Goal: Task Accomplishment & Management: Use online tool/utility

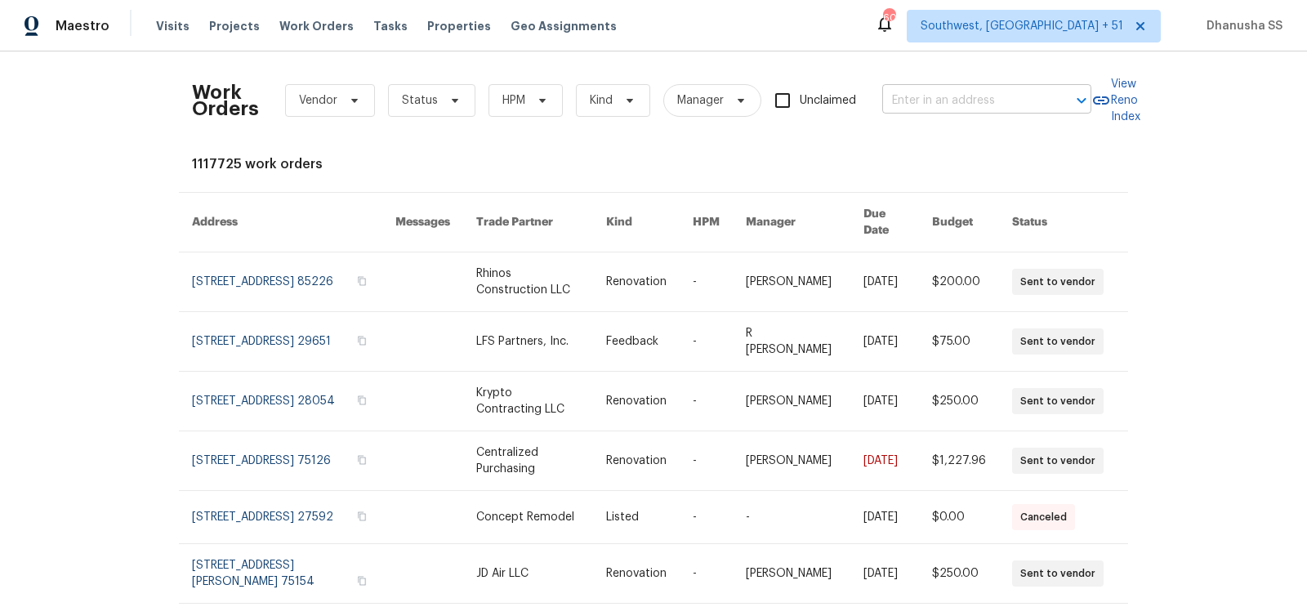
click at [952, 112] on input "text" at bounding box center [963, 100] width 163 height 25
paste input "[STREET_ADDRESS]"
type input "[STREET_ADDRESS]"
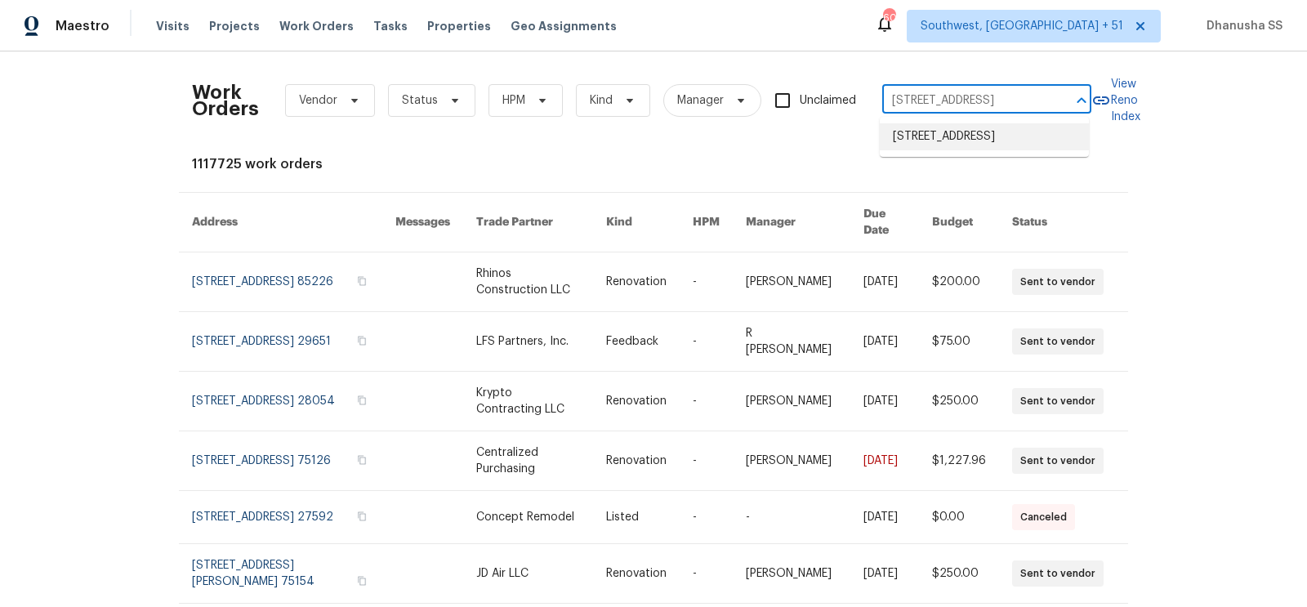
click at [969, 145] on li "[STREET_ADDRESS]" at bounding box center [984, 136] width 209 height 27
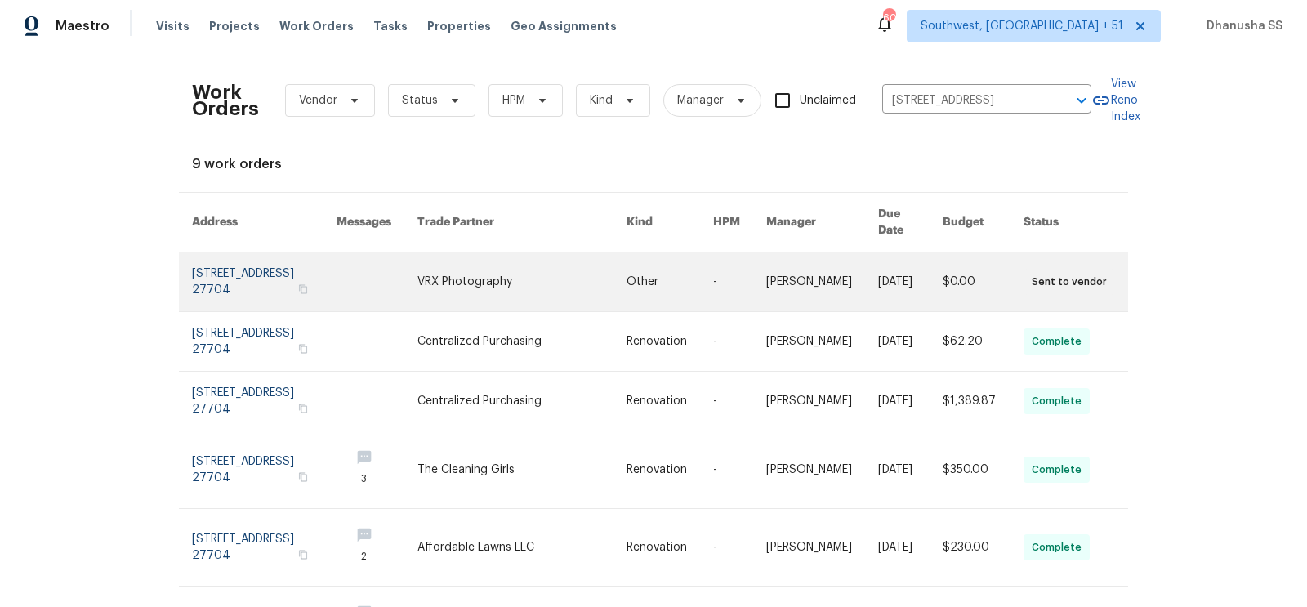
click at [720, 252] on link at bounding box center [739, 281] width 53 height 59
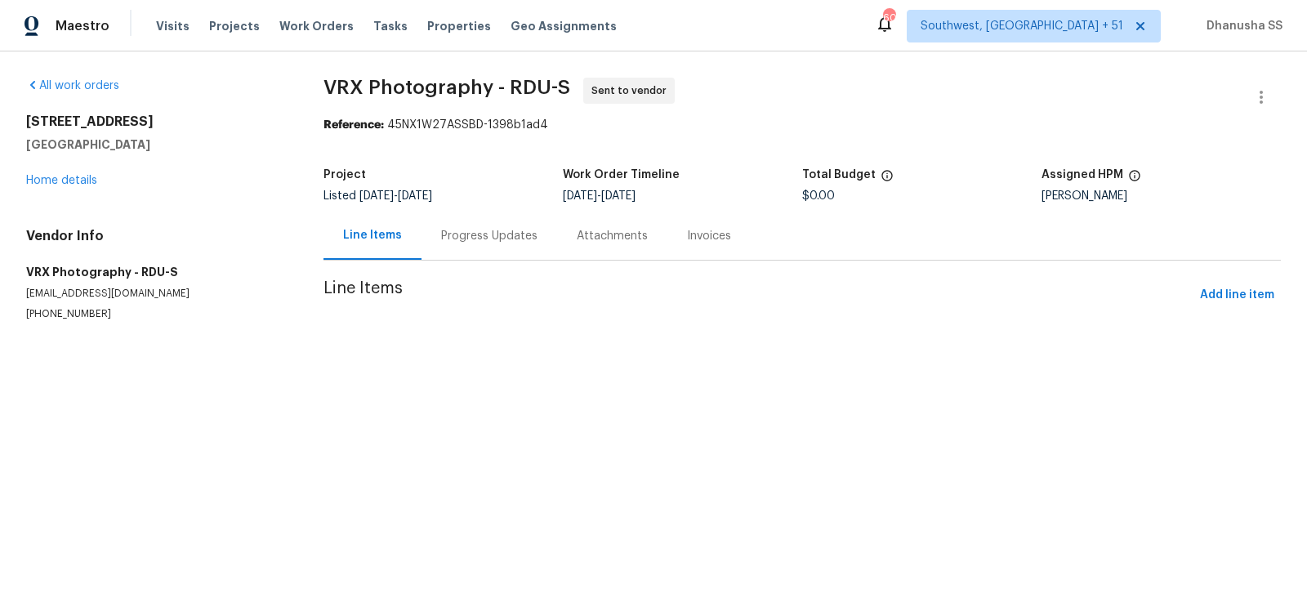
click at [93, 189] on div "All work orders [STREET_ADDRESS][PERSON_NAME] Home details Vendor Info VRX Phot…" at bounding box center [155, 199] width 258 height 243
click at [90, 185] on link "Home details" at bounding box center [61, 180] width 71 height 11
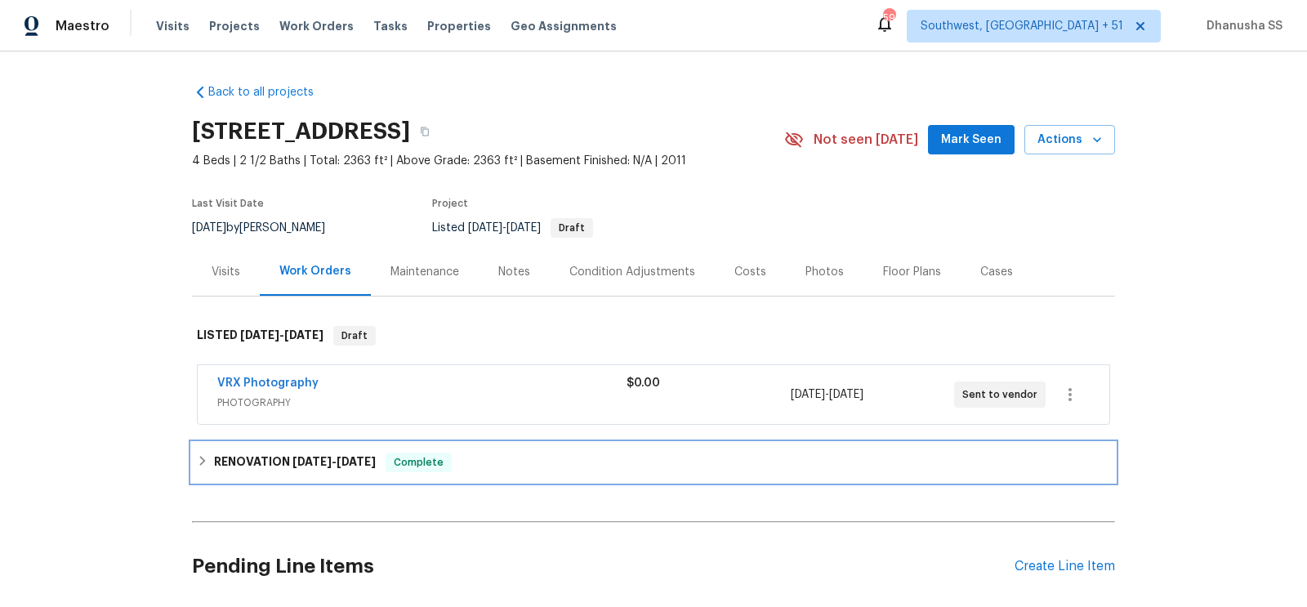
click at [570, 458] on div "RENOVATION [DATE] - [DATE] Complete" at bounding box center [653, 462] width 913 height 20
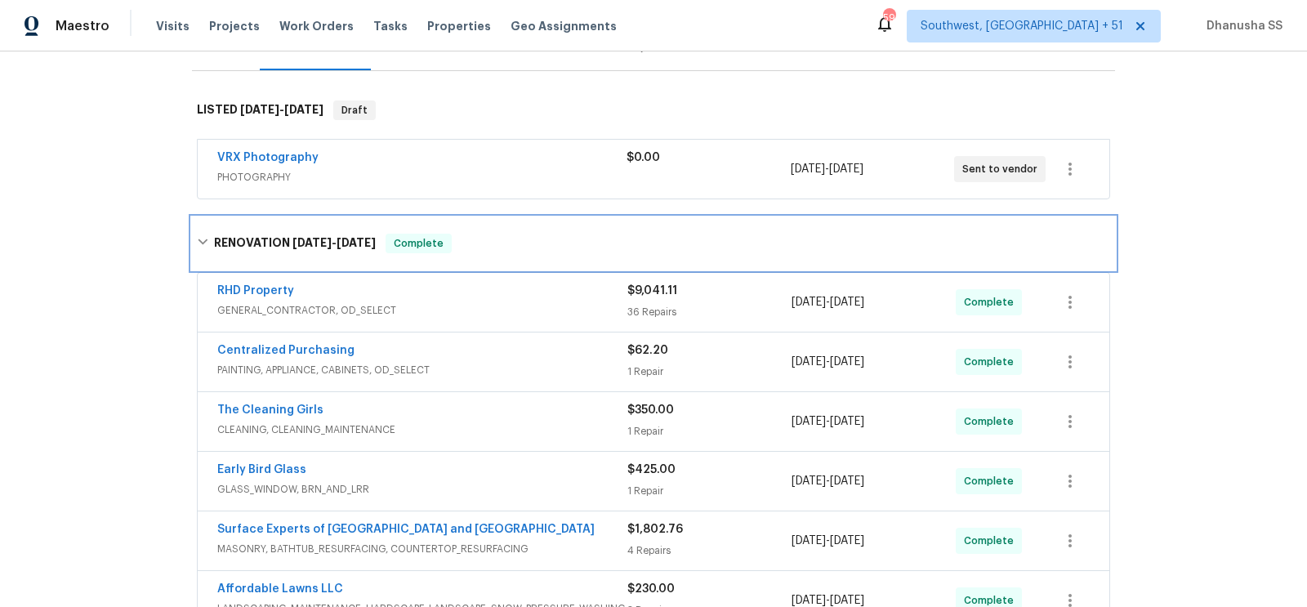
scroll to position [333, 0]
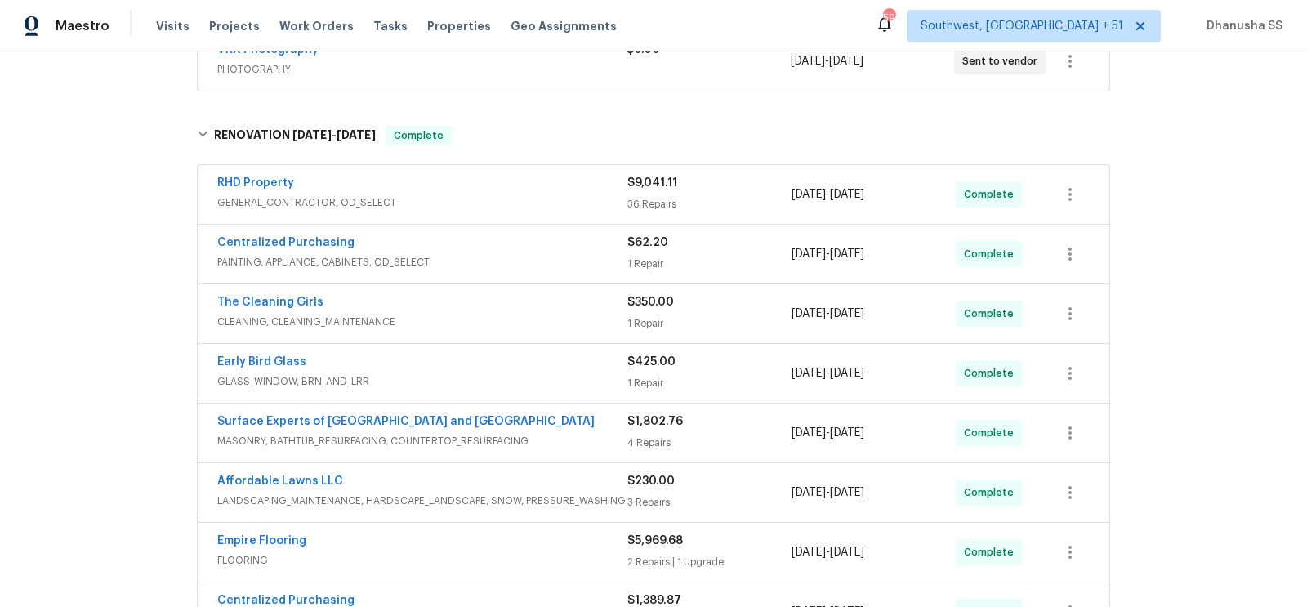
click at [591, 299] on div "The Cleaning Girls" at bounding box center [422, 304] width 410 height 20
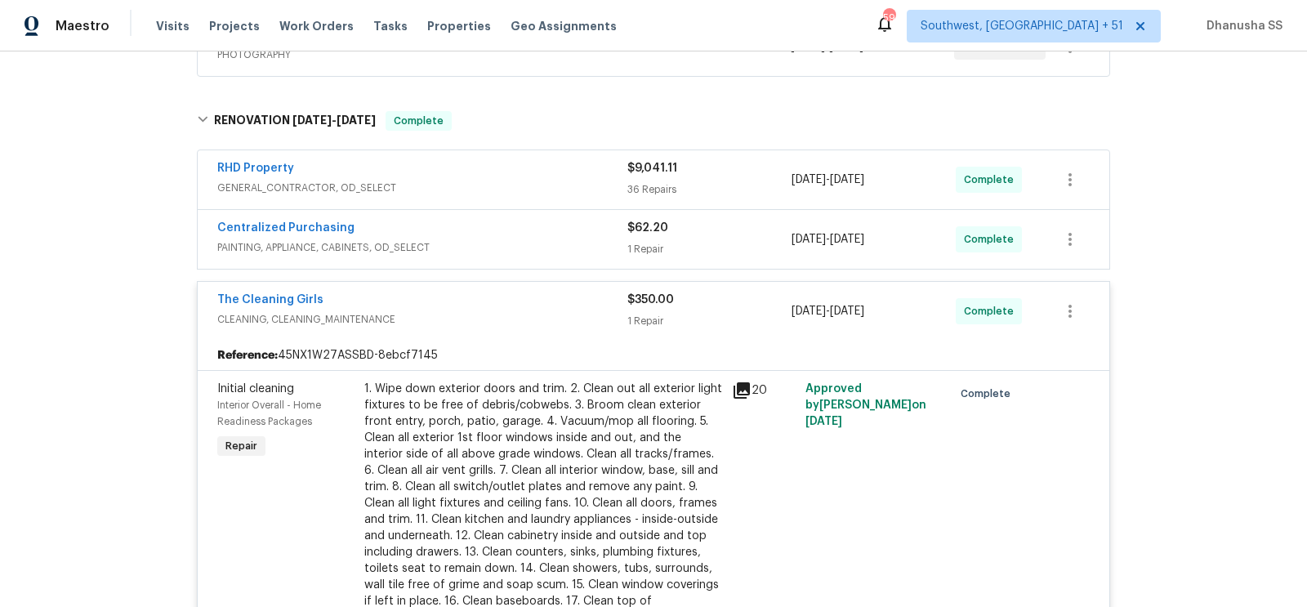
scroll to position [352, 0]
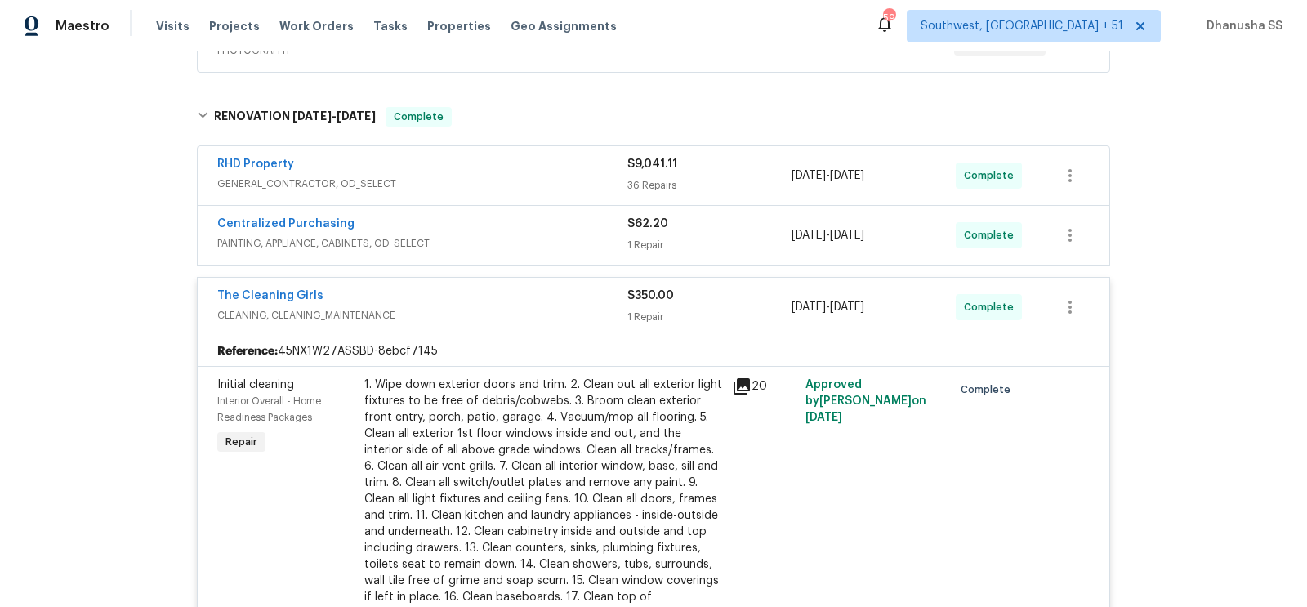
click at [574, 241] on span "PAINTING, APPLIANCE, CABINETS, OD_SELECT" at bounding box center [422, 243] width 410 height 16
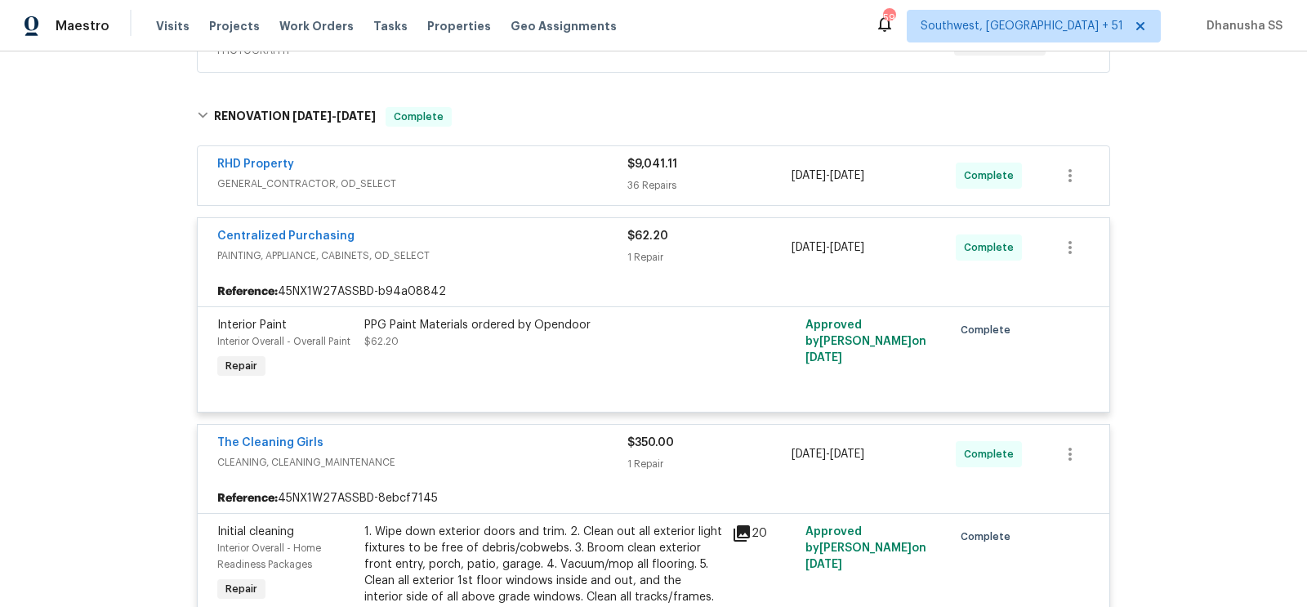
click at [555, 172] on div "RHD Property" at bounding box center [422, 166] width 410 height 20
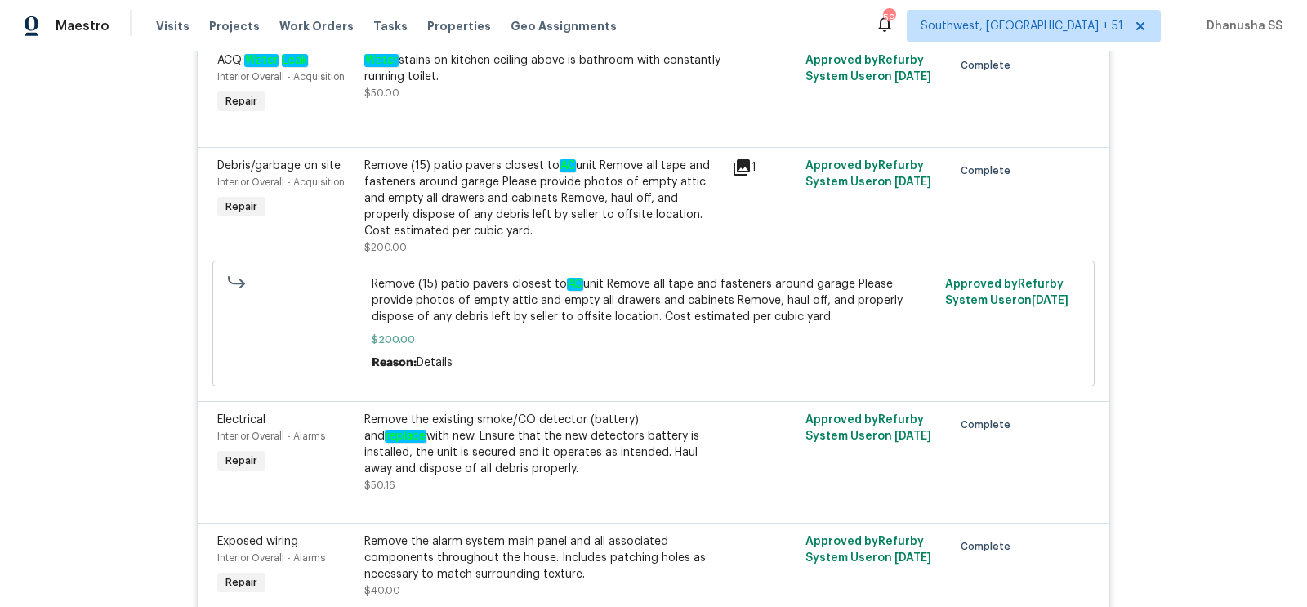
scroll to position [2442, 0]
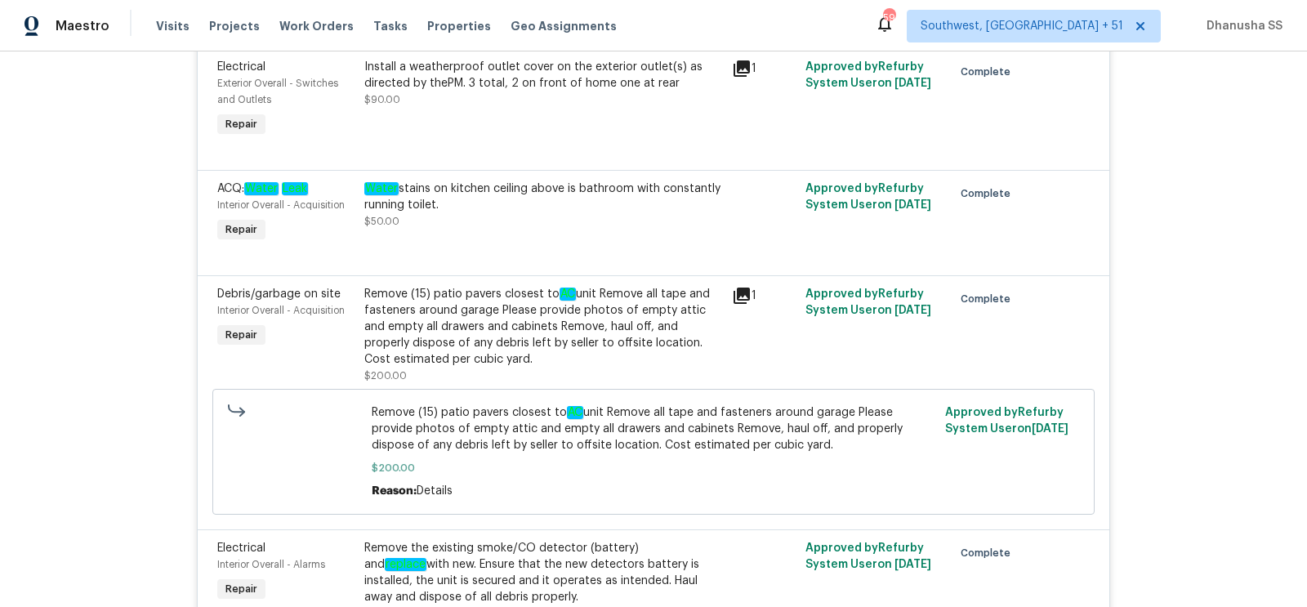
click at [586, 219] on div "Water stains on kitchen ceiling above is bathroom with constantly running toile…" at bounding box center [543, 205] width 358 height 49
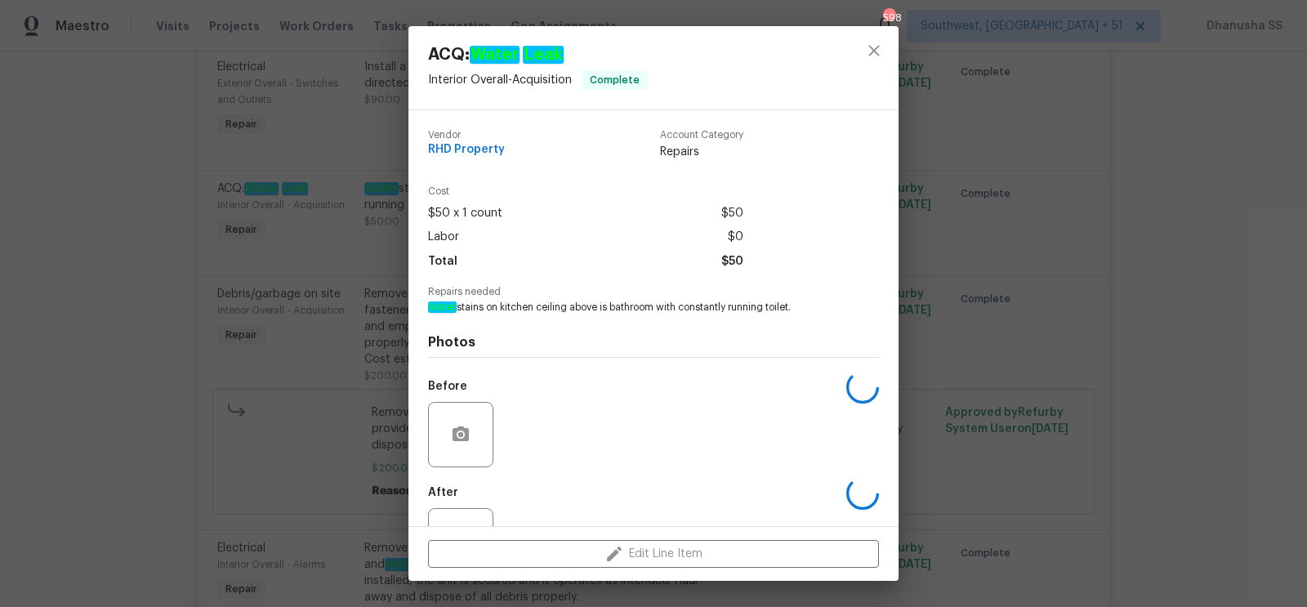
scroll to position [63, 0]
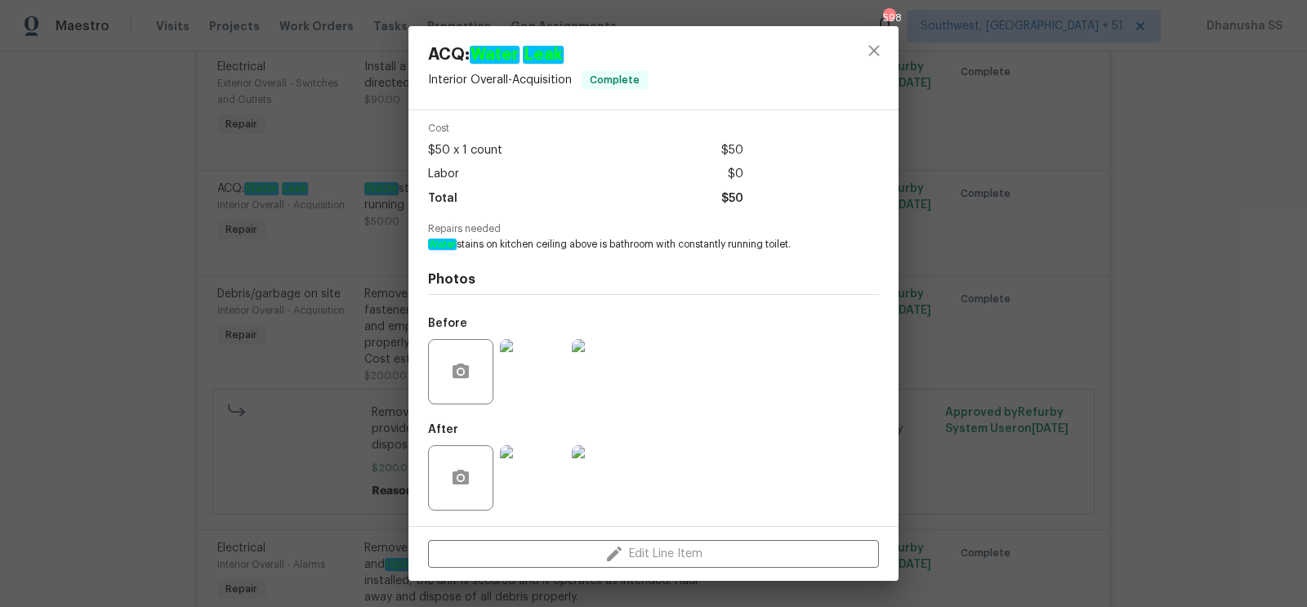
click at [549, 372] on img at bounding box center [532, 371] width 65 height 65
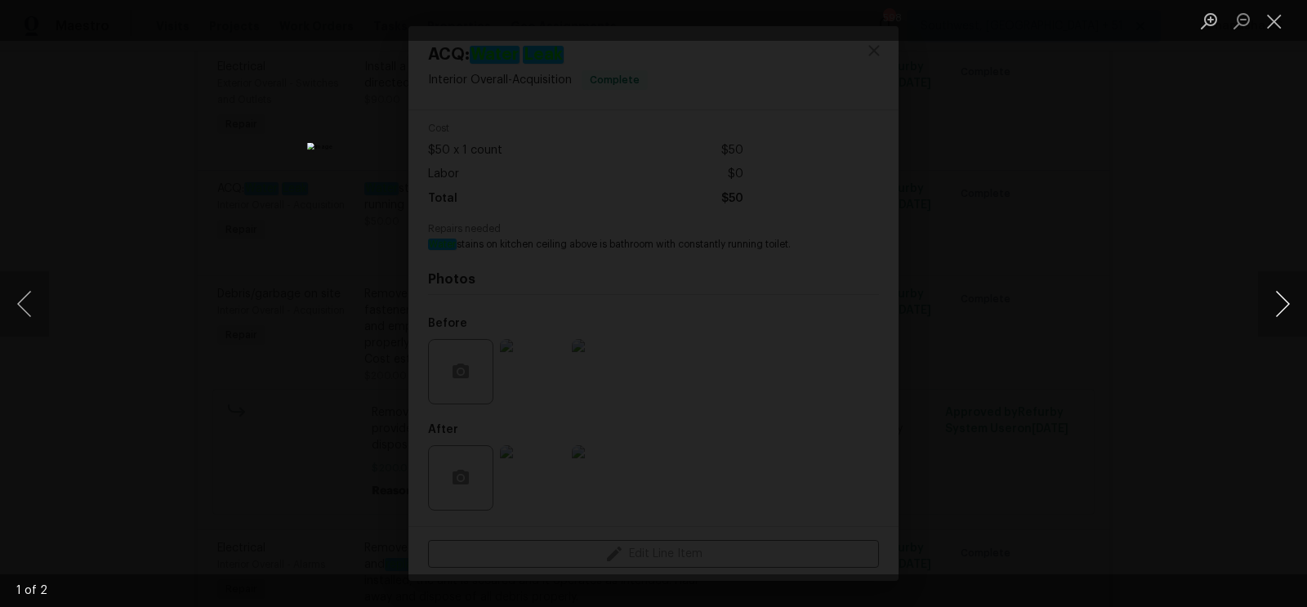
click at [1282, 307] on button "Next image" at bounding box center [1282, 303] width 49 height 65
click at [1116, 207] on div "Lightbox" at bounding box center [653, 303] width 1307 height 607
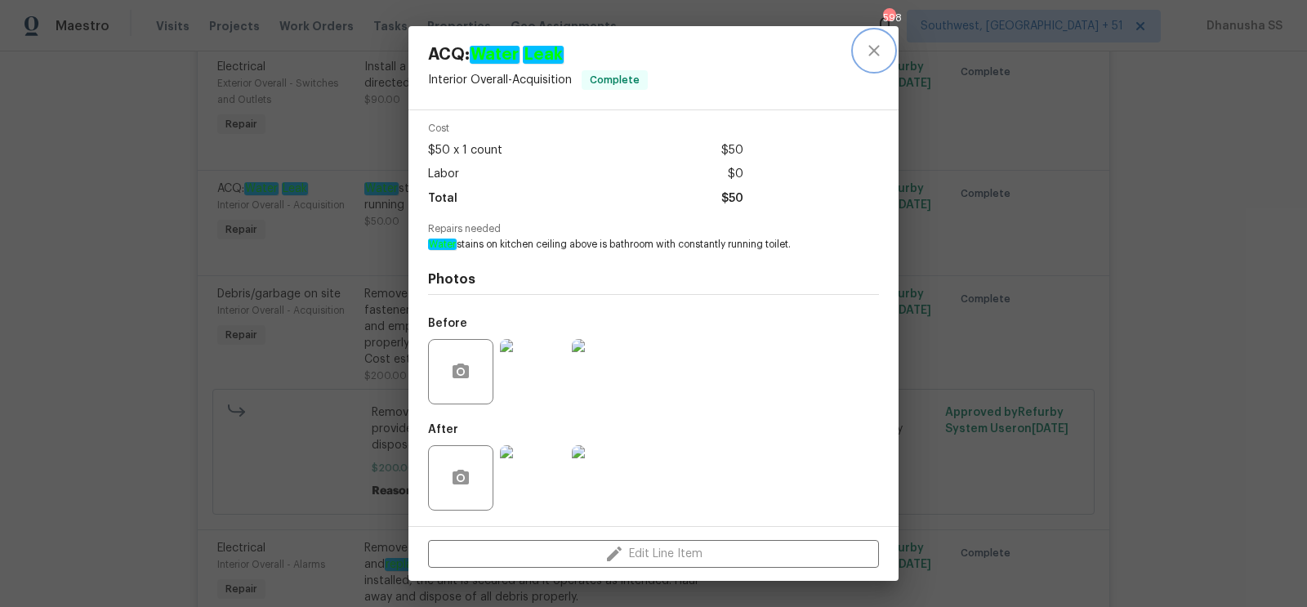
click at [876, 58] on icon "close" at bounding box center [874, 51] width 20 height 20
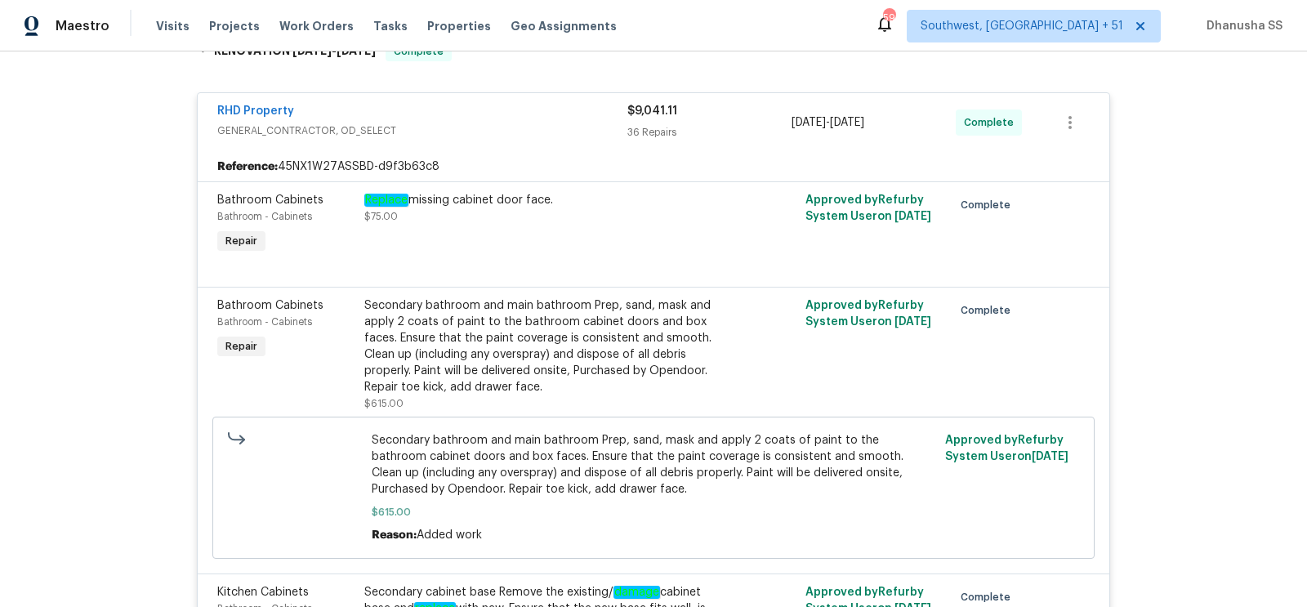
scroll to position [0, 0]
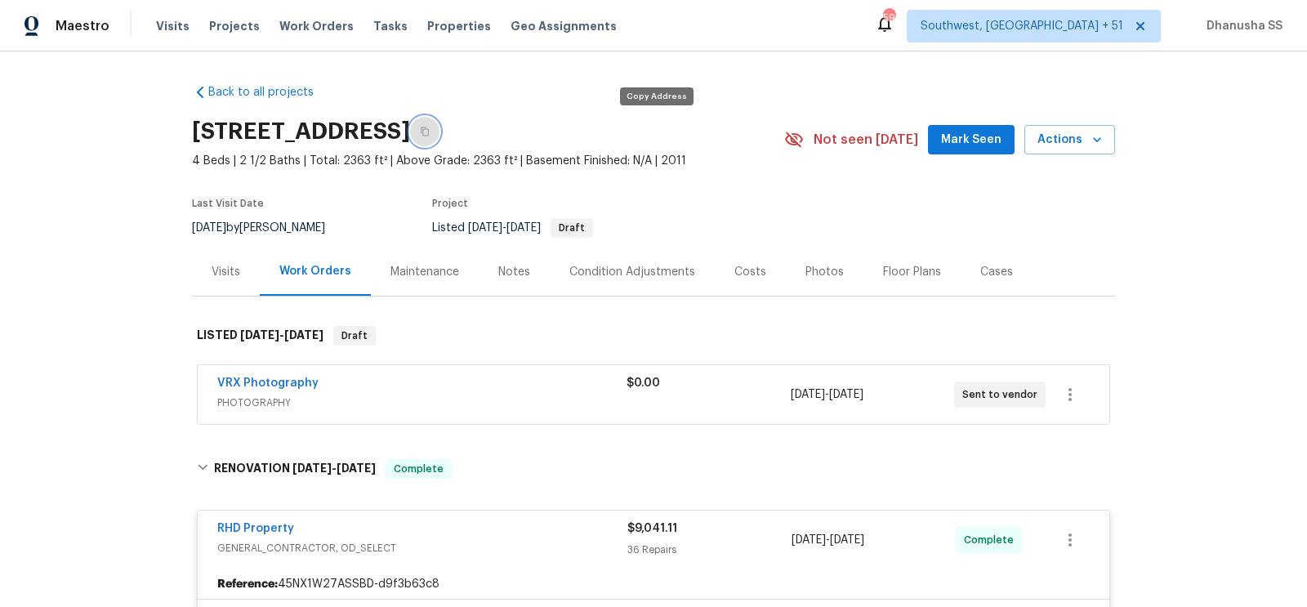
click at [439, 136] on button "button" at bounding box center [424, 131] width 29 height 29
click at [311, 22] on span "Work Orders" at bounding box center [316, 26] width 74 height 16
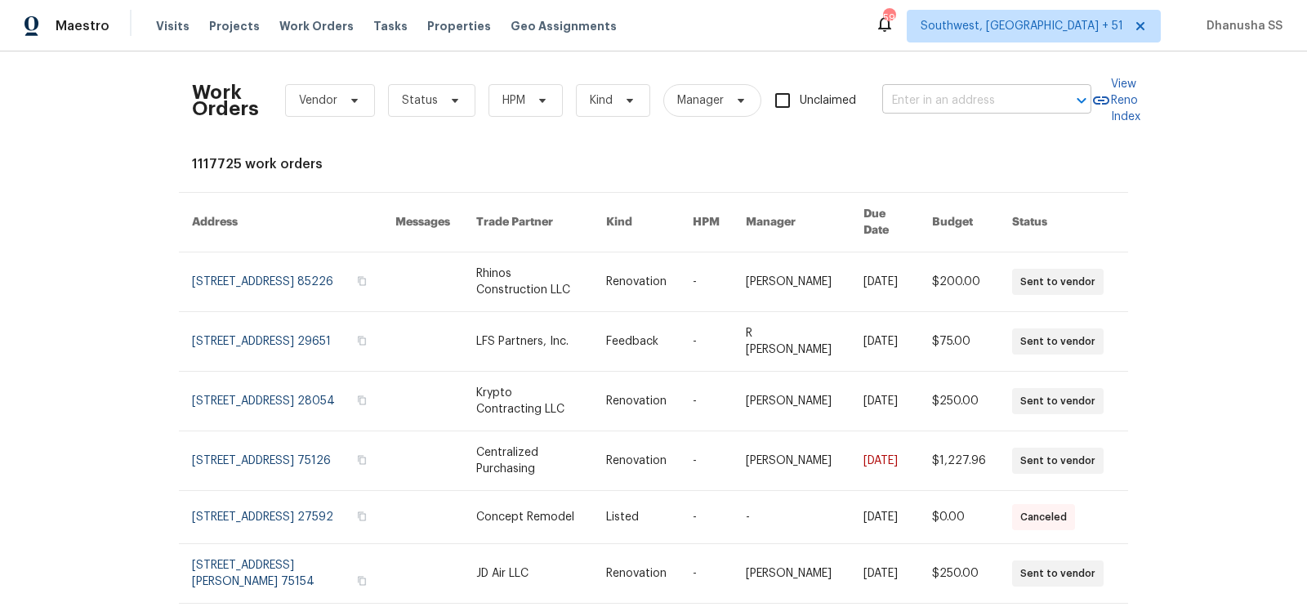
click at [985, 103] on input "text" at bounding box center [963, 100] width 163 height 25
paste input "504 American Legion Rd, Greer, SC 29651"
type input "504 American Legion Rd, Greer, SC 29651"
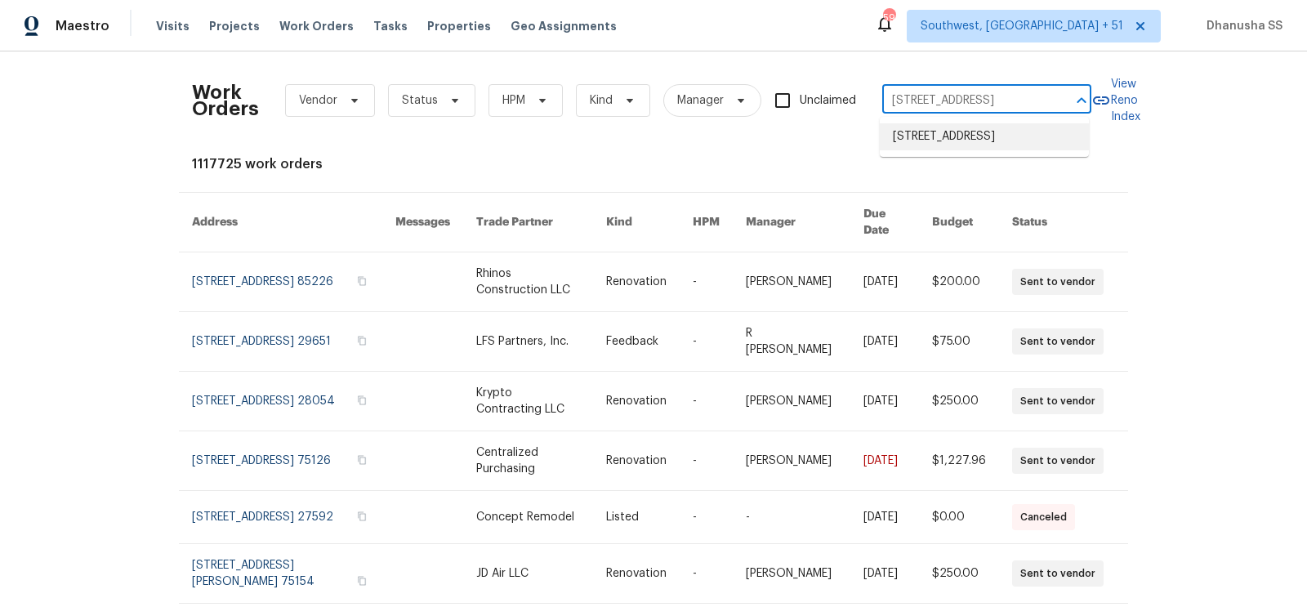
click at [963, 140] on li "504 American Legion Rd, Greer, SC 29651" at bounding box center [984, 136] width 209 height 27
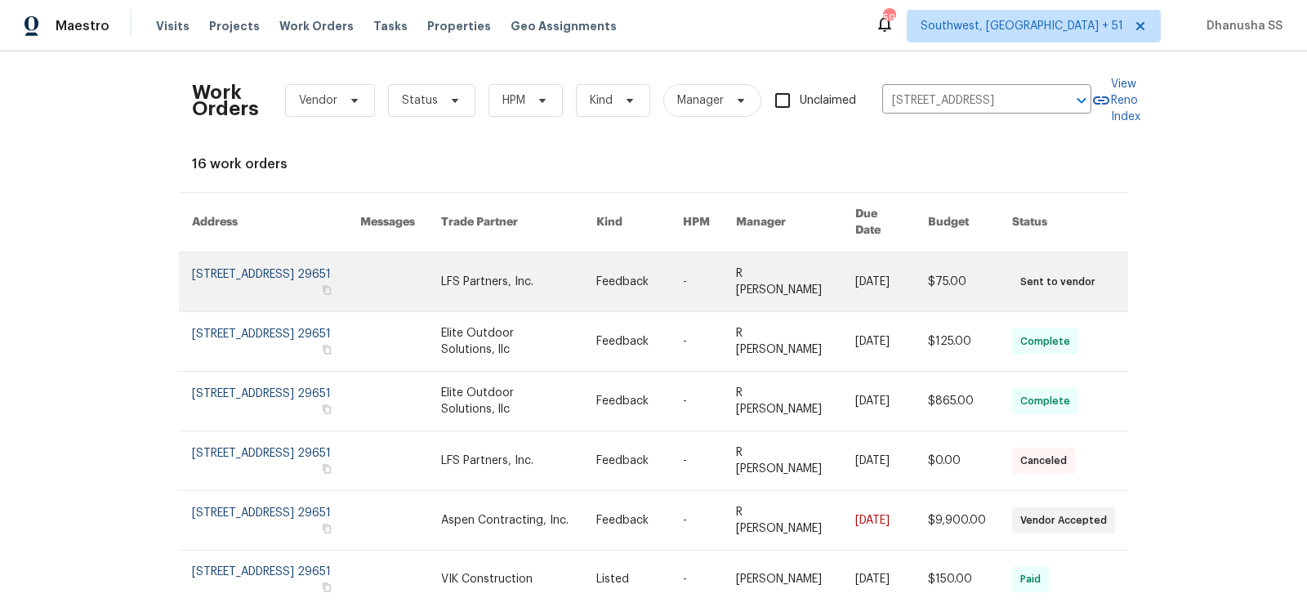
click at [439, 263] on link at bounding box center [400, 281] width 81 height 59
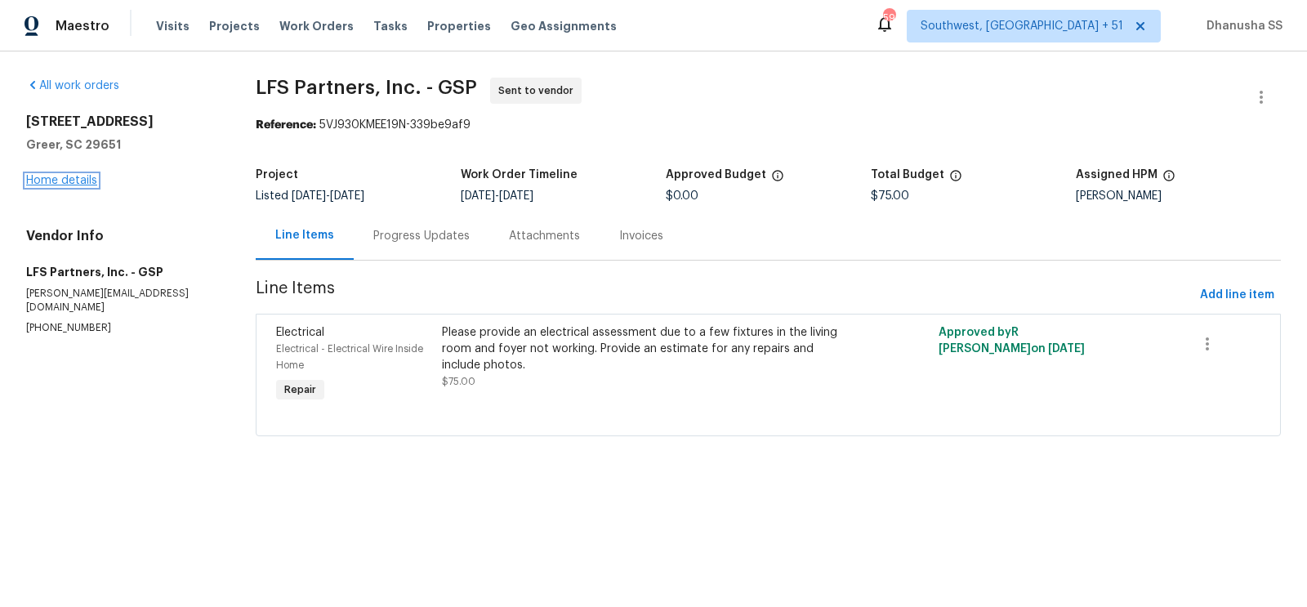
click at [59, 180] on link "Home details" at bounding box center [61, 180] width 71 height 11
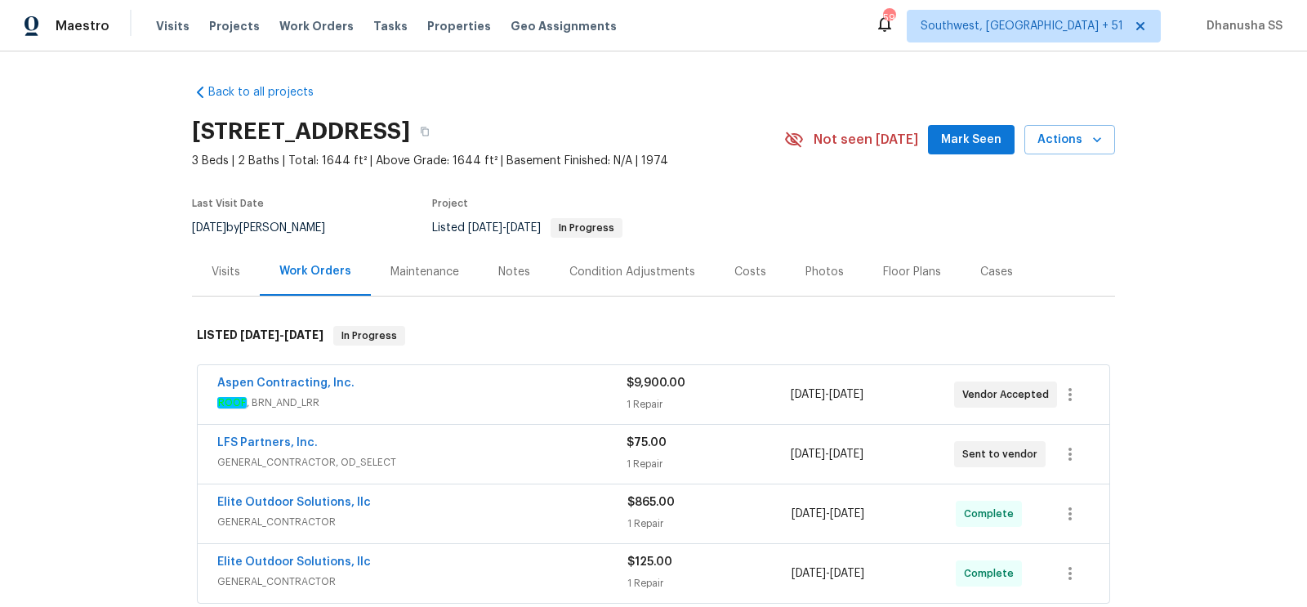
scroll to position [207, 0]
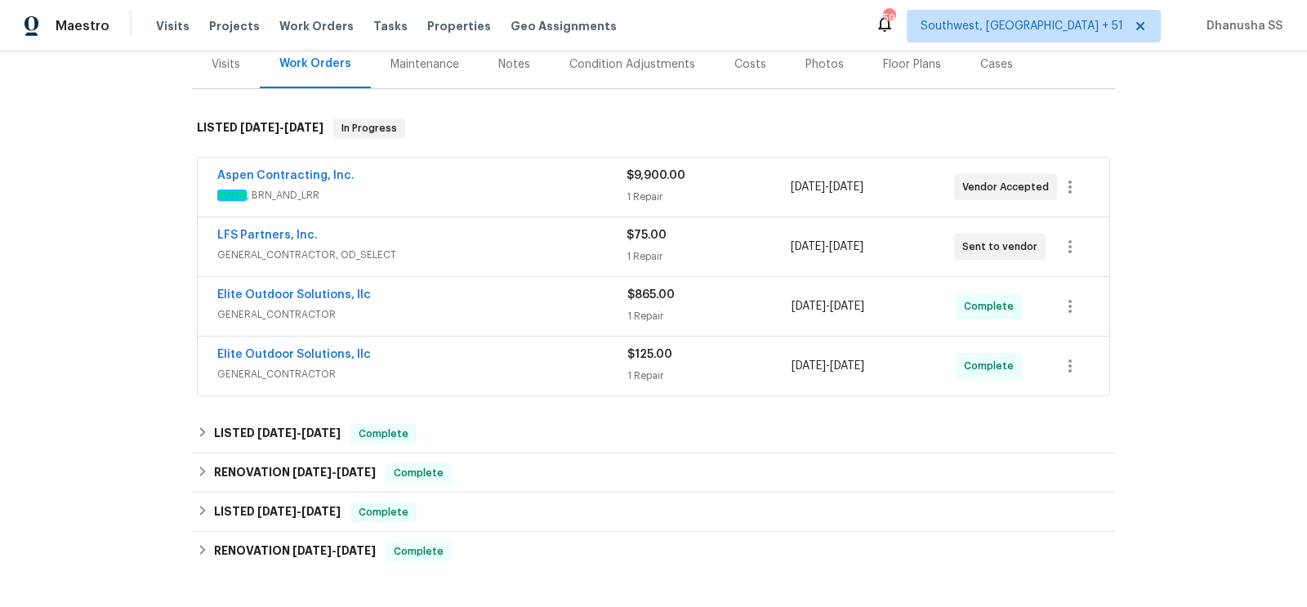
click at [514, 408] on div "Back to all projects 504 American Legion Rd, Greer, SC 29651 3 Beds | 2 Baths |…" at bounding box center [653, 293] width 923 height 859
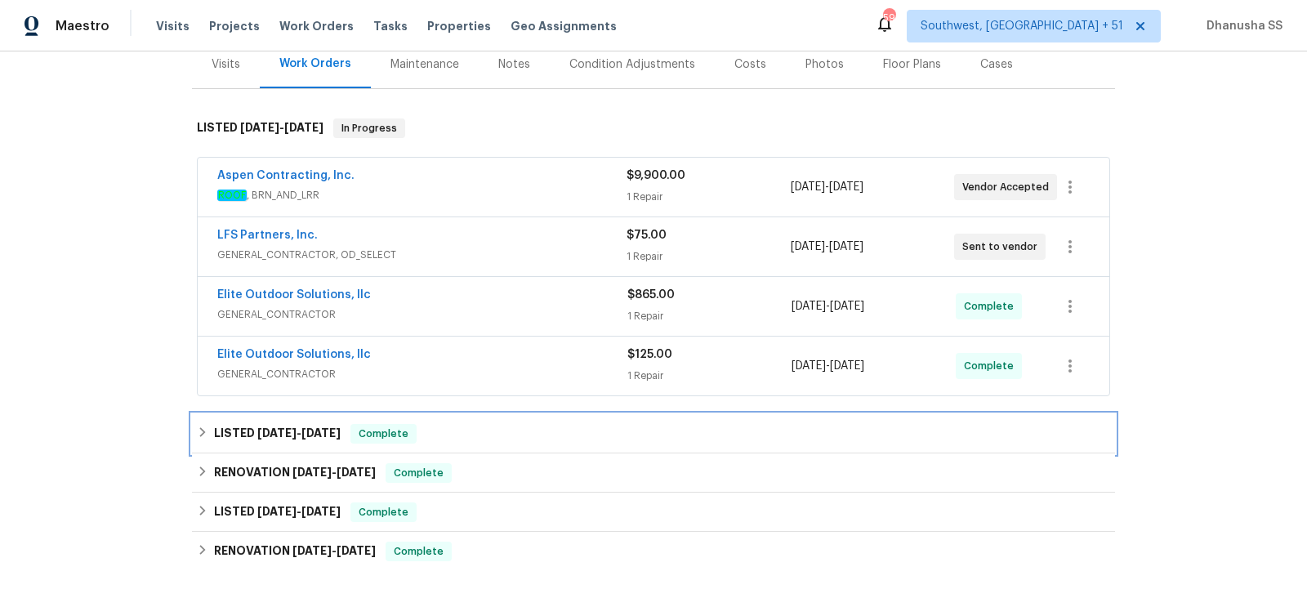
click at [513, 433] on div "LISTED 4/8/25 - 4/8/25 Complete" at bounding box center [653, 434] width 913 height 20
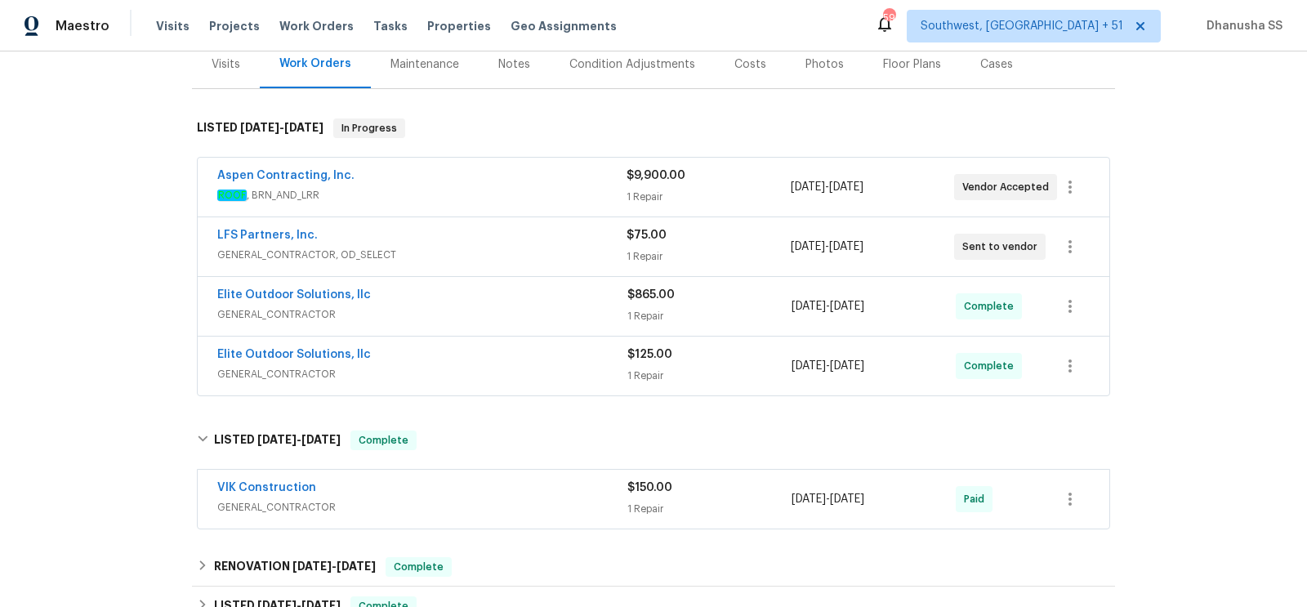
click at [538, 491] on div "VIK Construction" at bounding box center [422, 489] width 410 height 20
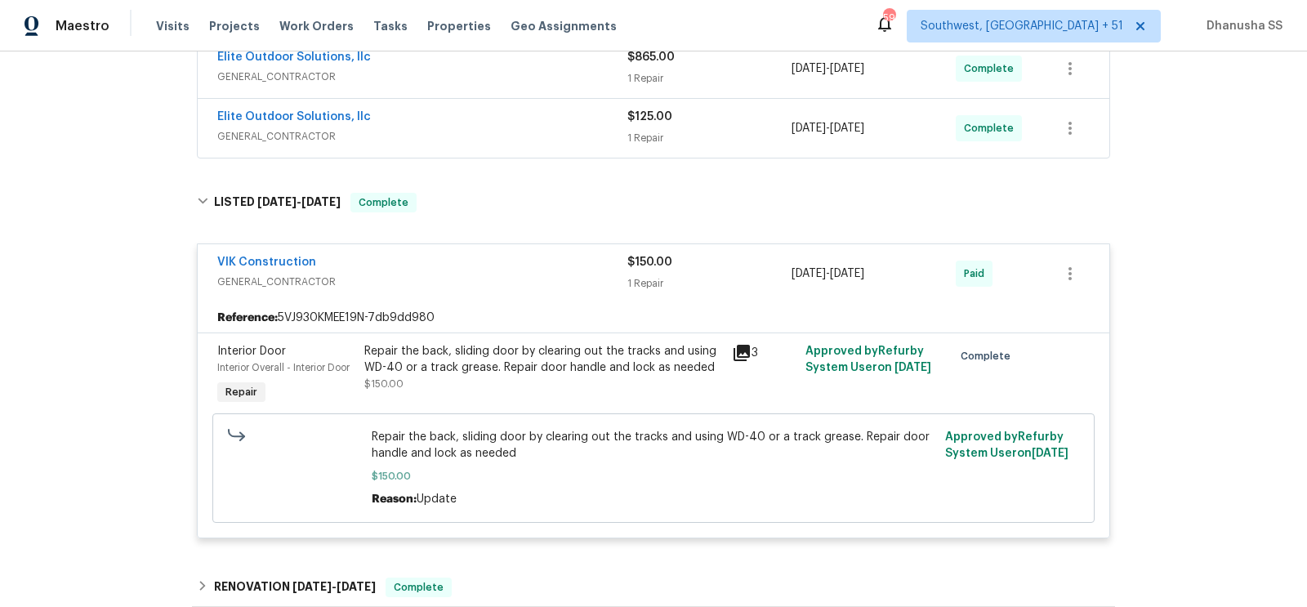
scroll to position [332, 0]
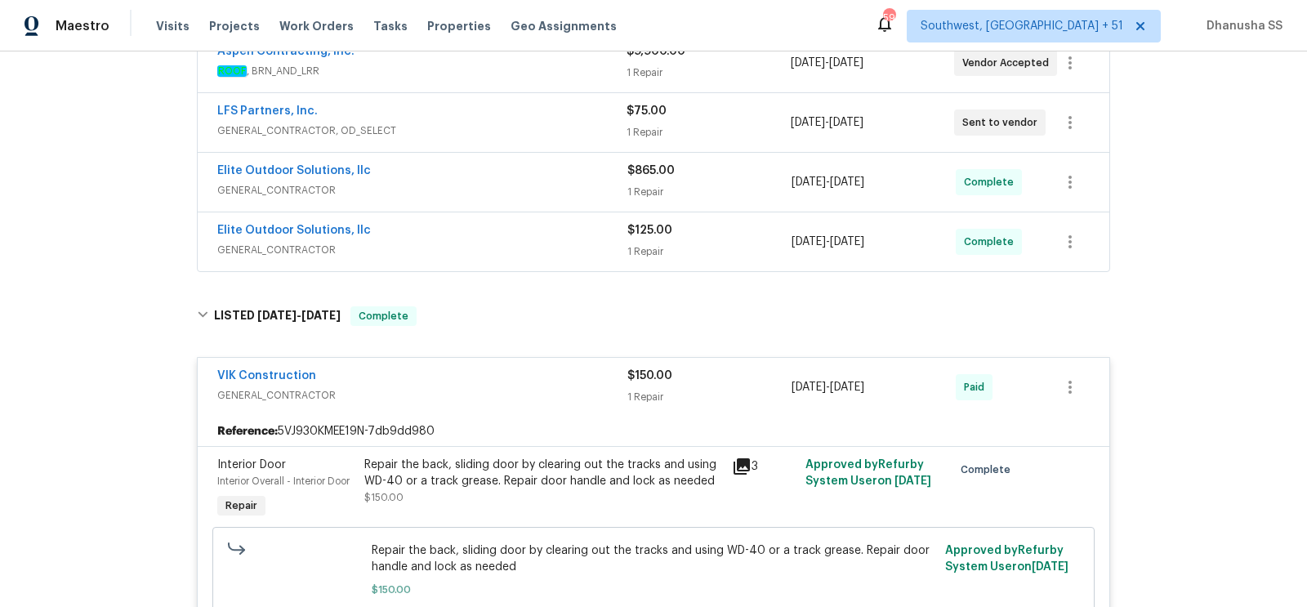
click at [536, 216] on div "Elite Outdoor Solutions, llc GENERAL_CONTRACTOR $125.00 1 Repair 9/15/2025 - 9/…" at bounding box center [654, 241] width 912 height 59
click at [537, 232] on div "Elite Outdoor Solutions, llc" at bounding box center [422, 232] width 410 height 20
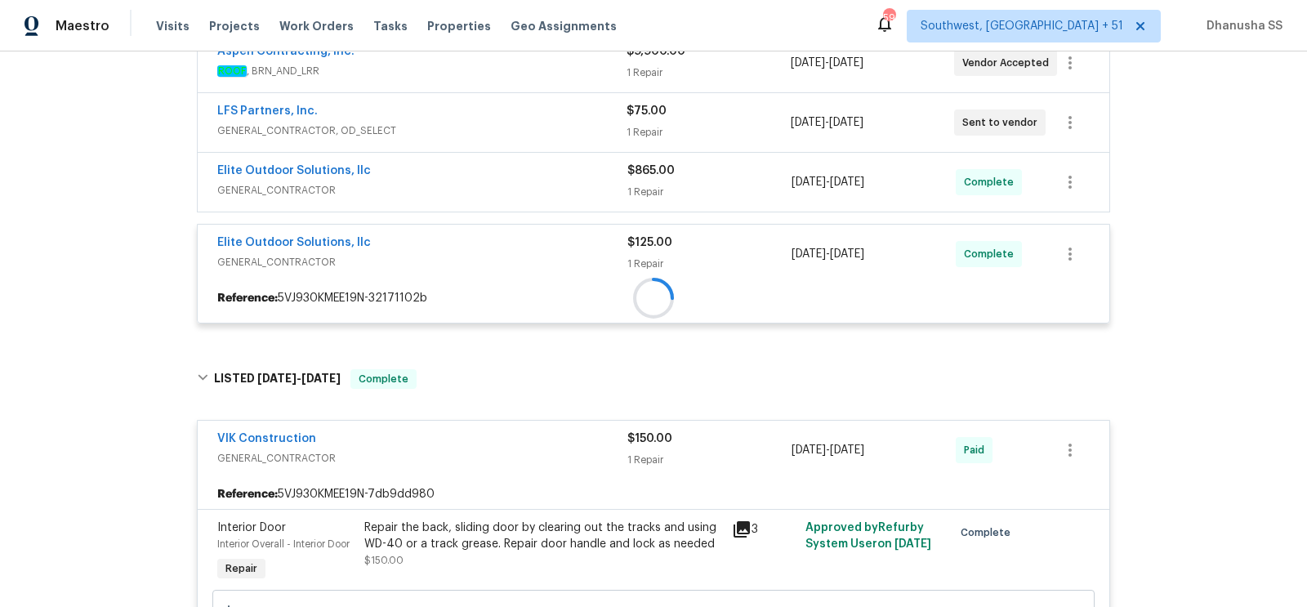
scroll to position [298, 0]
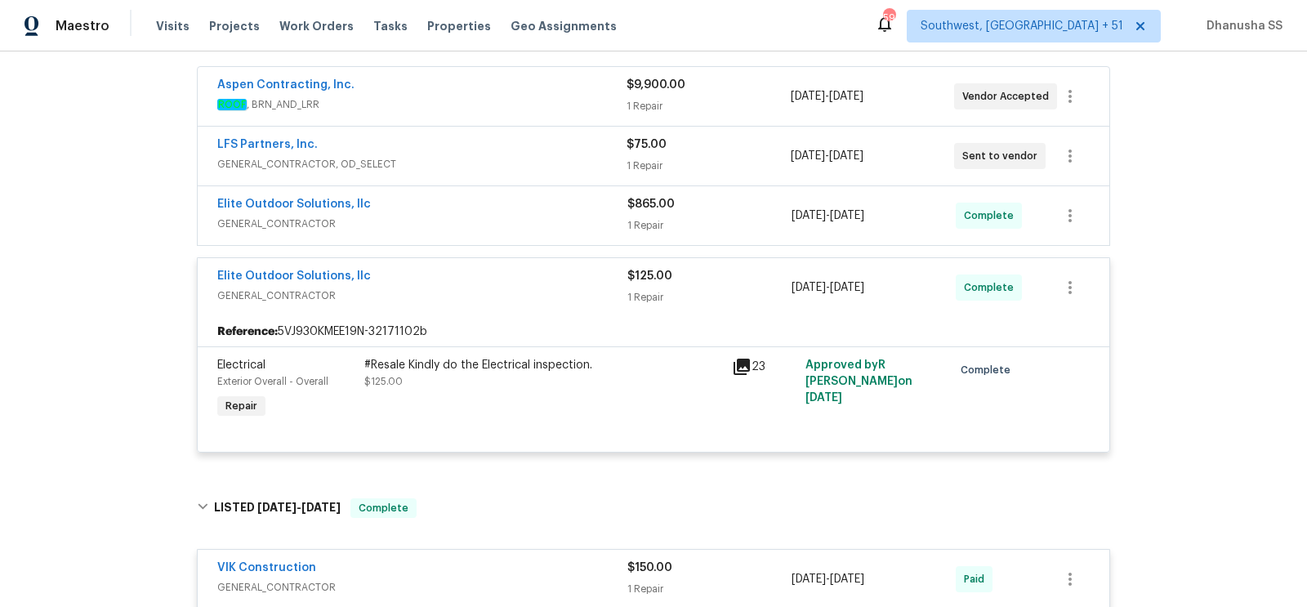
click at [537, 232] on div "Elite Outdoor Solutions, llc GENERAL_CONTRACTOR" at bounding box center [422, 215] width 410 height 39
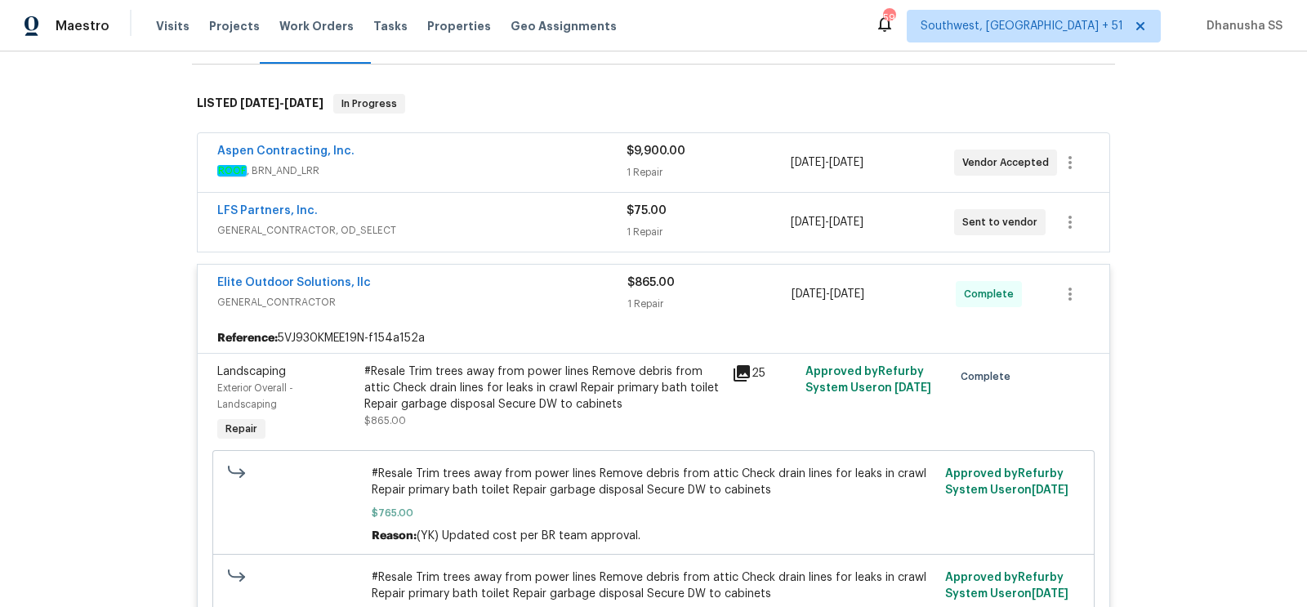
scroll to position [209, 0]
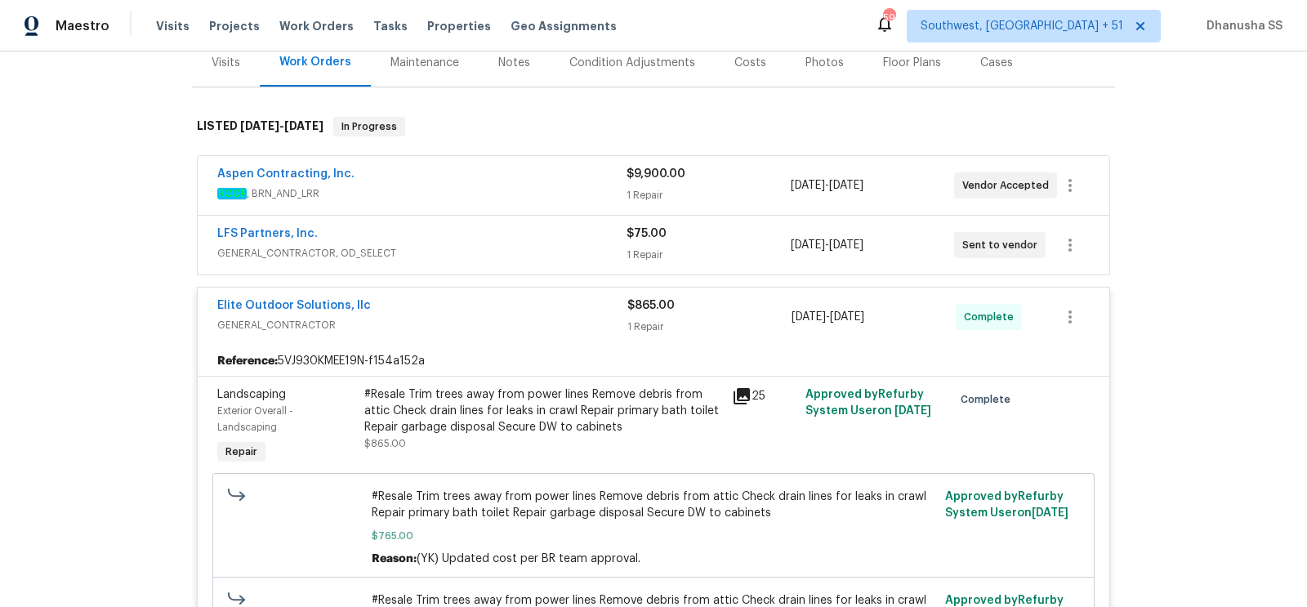
click at [537, 231] on div "LFS Partners, Inc." at bounding box center [421, 235] width 409 height 20
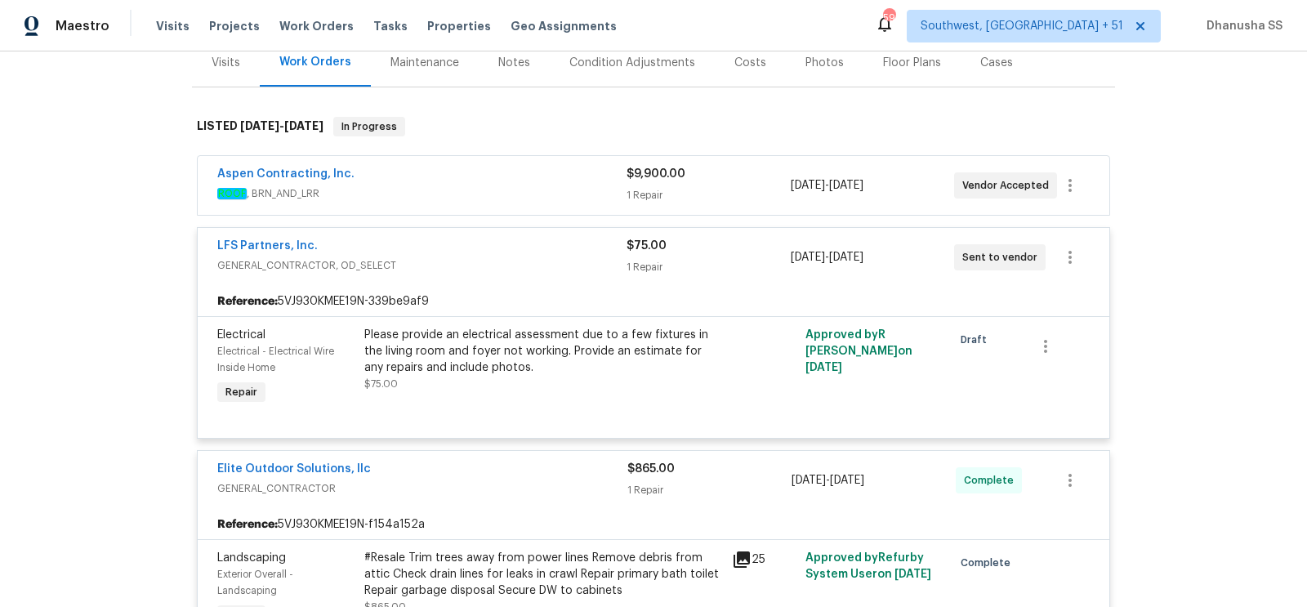
click at [526, 190] on span "ROOF , BRN_AND_LRR" at bounding box center [421, 193] width 409 height 16
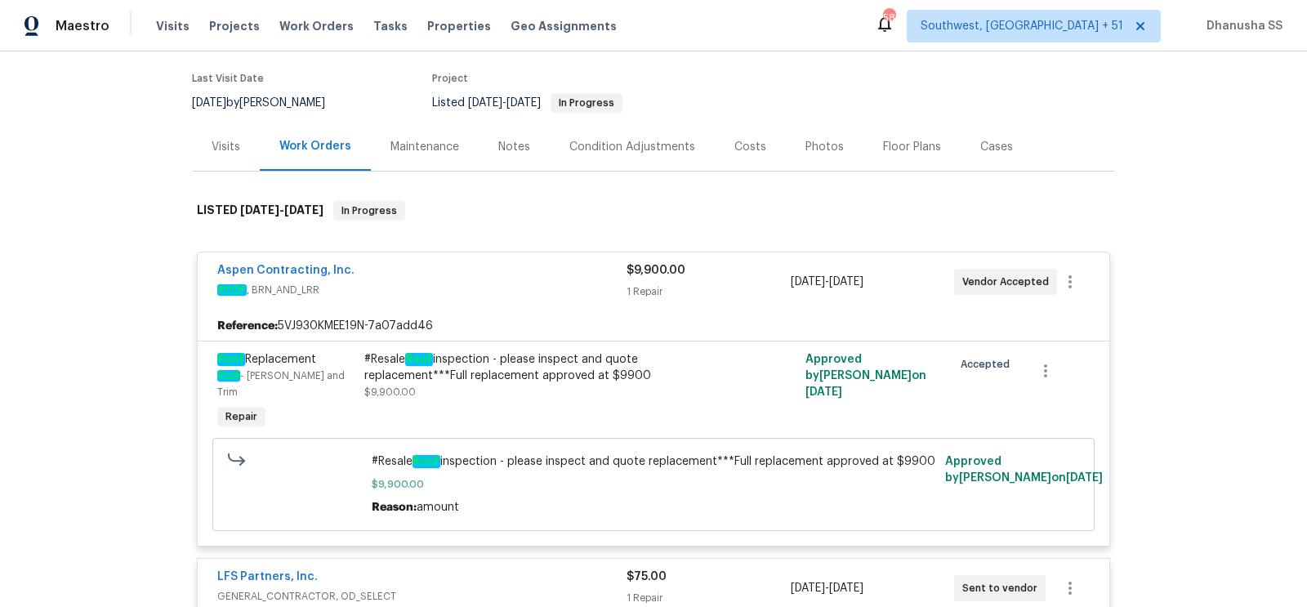
scroll to position [38, 0]
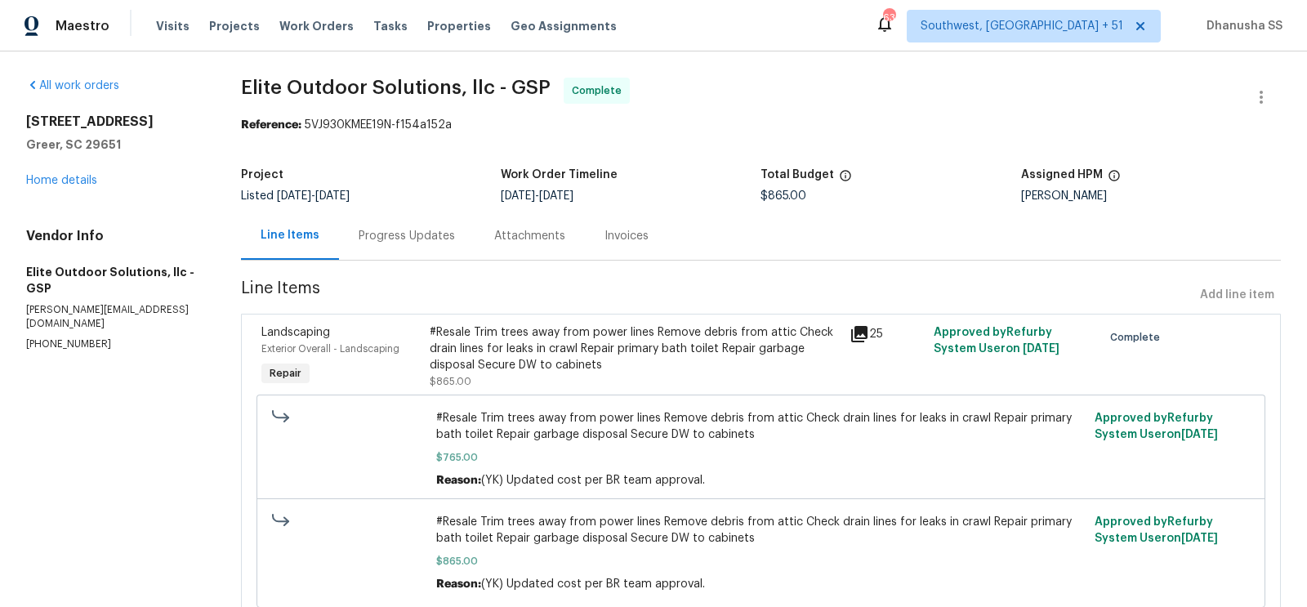
click at [433, 243] on div "Progress Updates" at bounding box center [407, 236] width 96 height 16
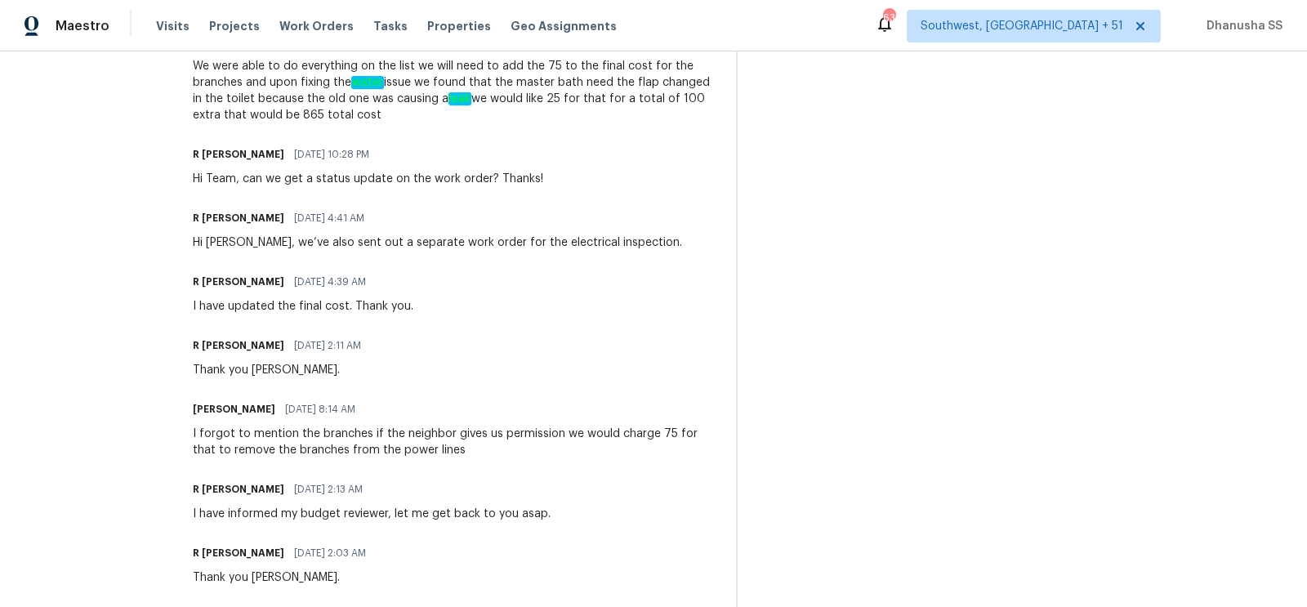
scroll to position [600, 0]
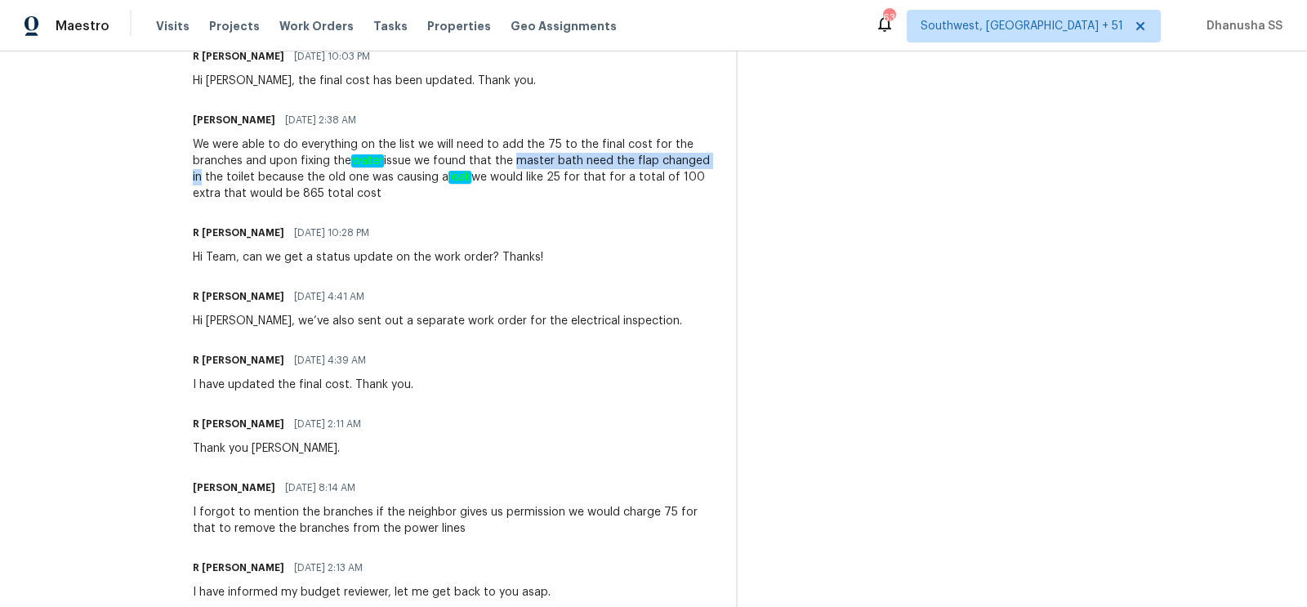
drag, startPoint x: 420, startPoint y: 163, endPoint x: 619, endPoint y: 162, distance: 199.3
click at [619, 162] on div "We were able to do everything on the list we will need to add the 75 to the fin…" at bounding box center [455, 168] width 524 height 65
click at [501, 153] on div "We were able to do everything on the list we will need to add the 75 to the fin…" at bounding box center [455, 168] width 524 height 65
drag, startPoint x: 420, startPoint y: 163, endPoint x: 675, endPoint y: 159, distance: 254.9
click at [675, 159] on div "We were able to do everything on the list we will need to add the 75 to the fin…" at bounding box center [455, 168] width 524 height 65
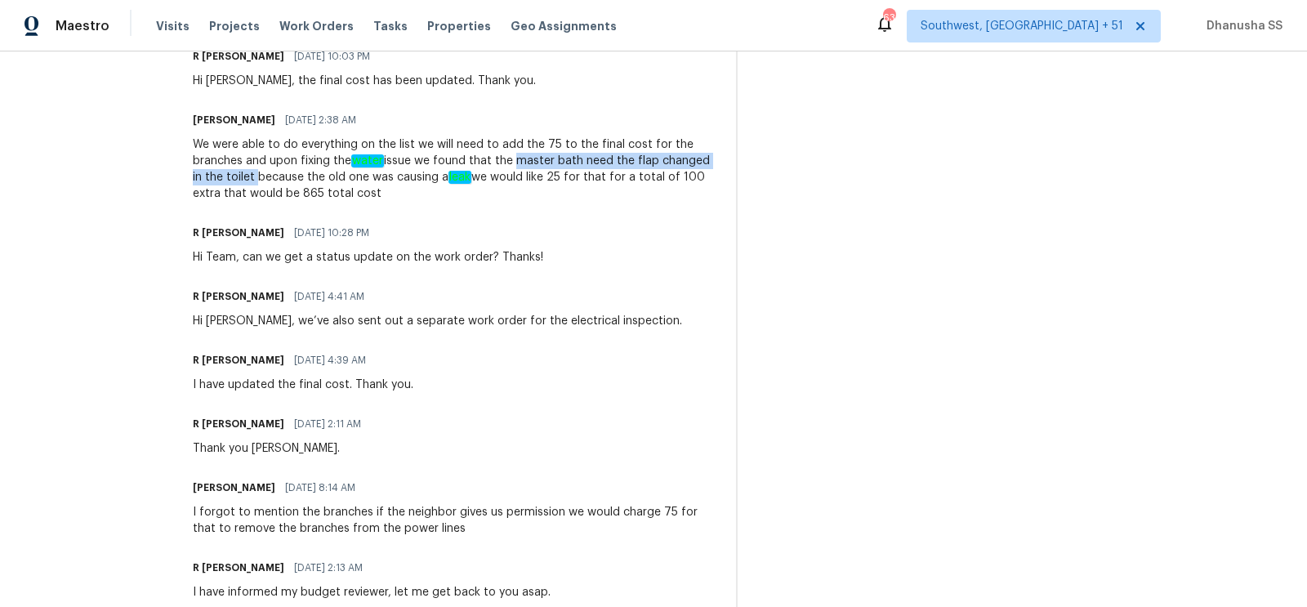
copy div "master bath need the flap changed in the toilet"
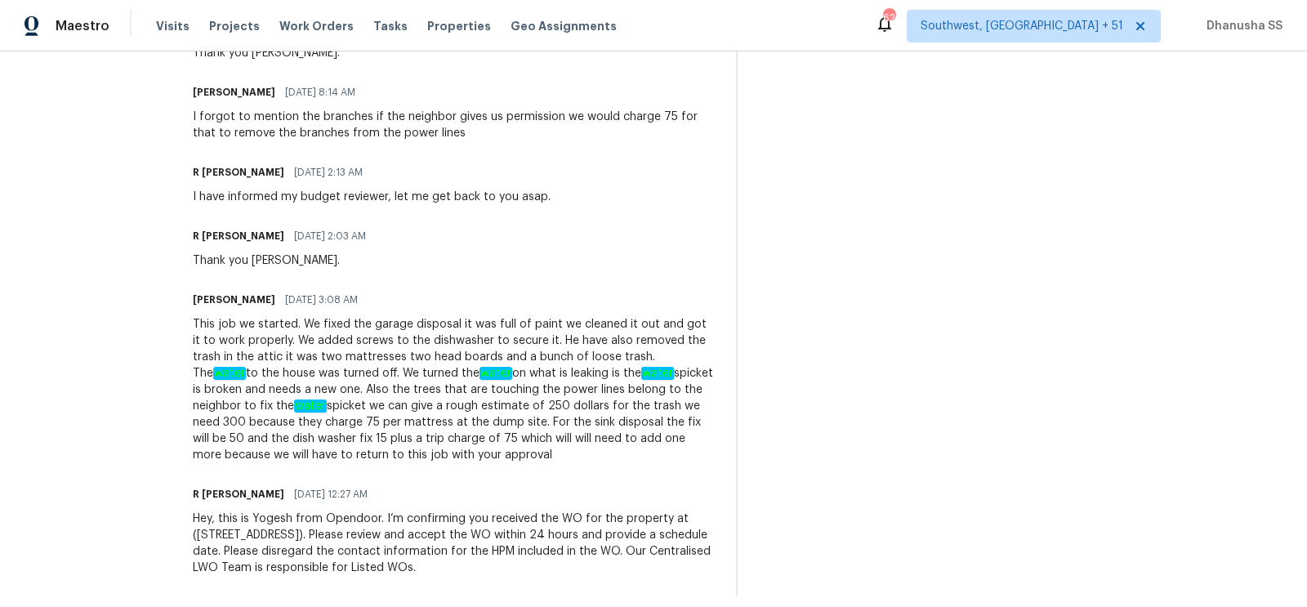
scroll to position [1010, 0]
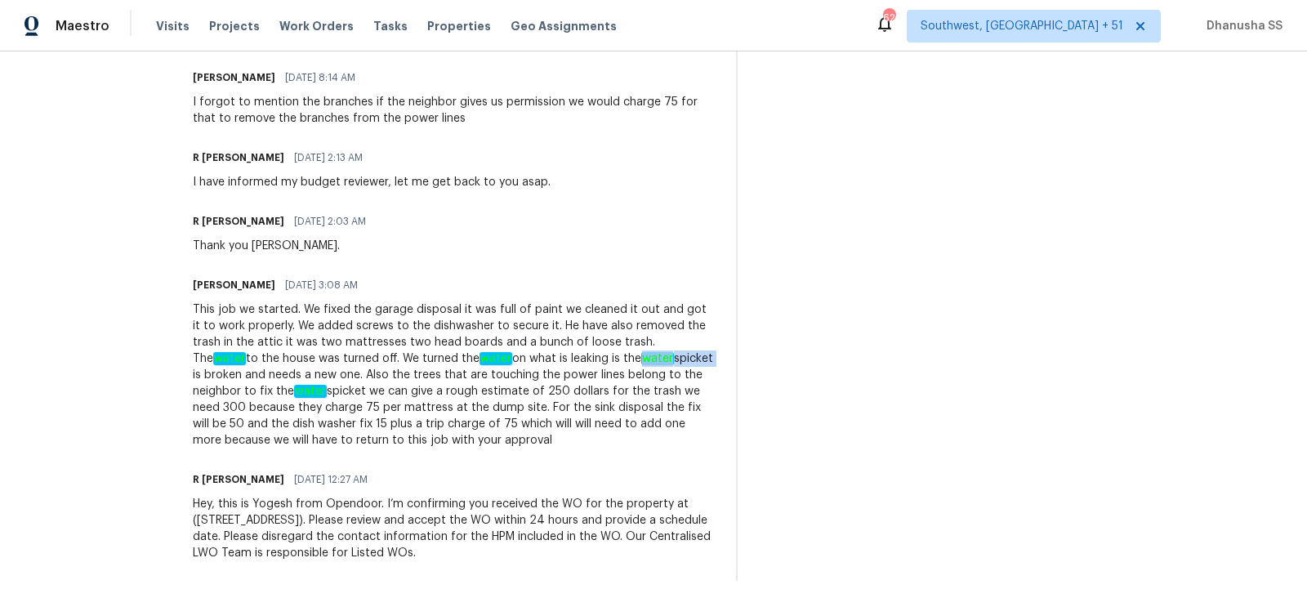
drag, startPoint x: 454, startPoint y: 357, endPoint x: 529, endPoint y: 359, distance: 75.2
click at [529, 359] on div "This job we started. We fixed the garage disposal it was full of paint we clean…" at bounding box center [455, 374] width 524 height 147
copy div "water spicket"
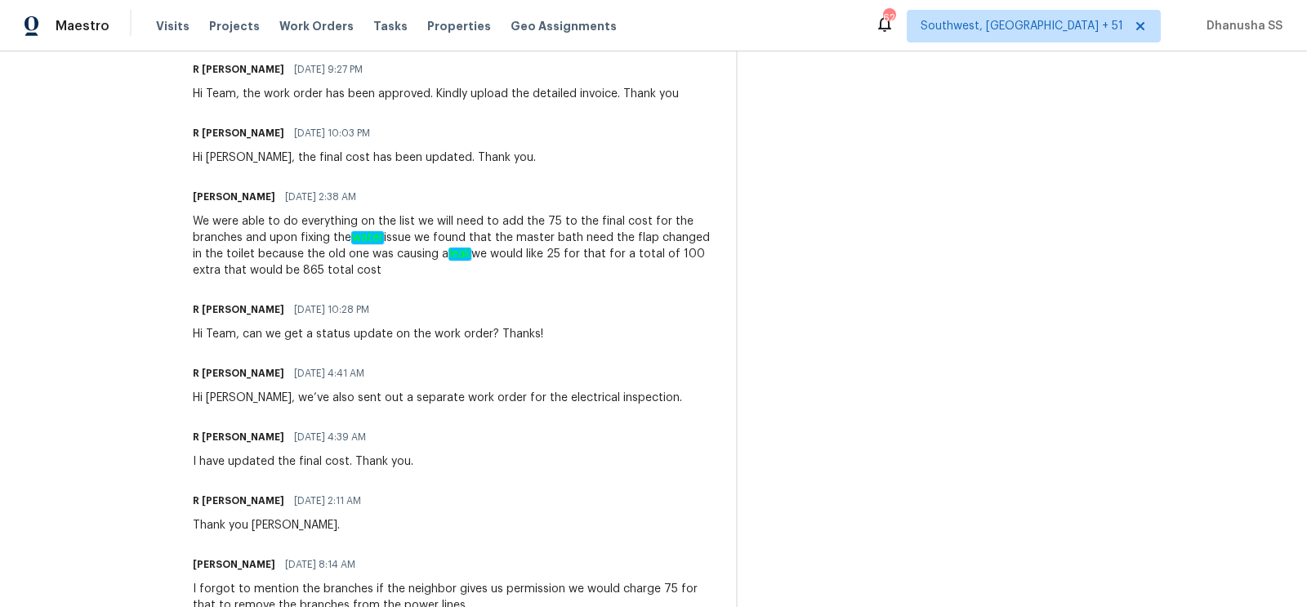
scroll to position [382, 0]
